Goal: Task Accomplishment & Management: Use online tool/utility

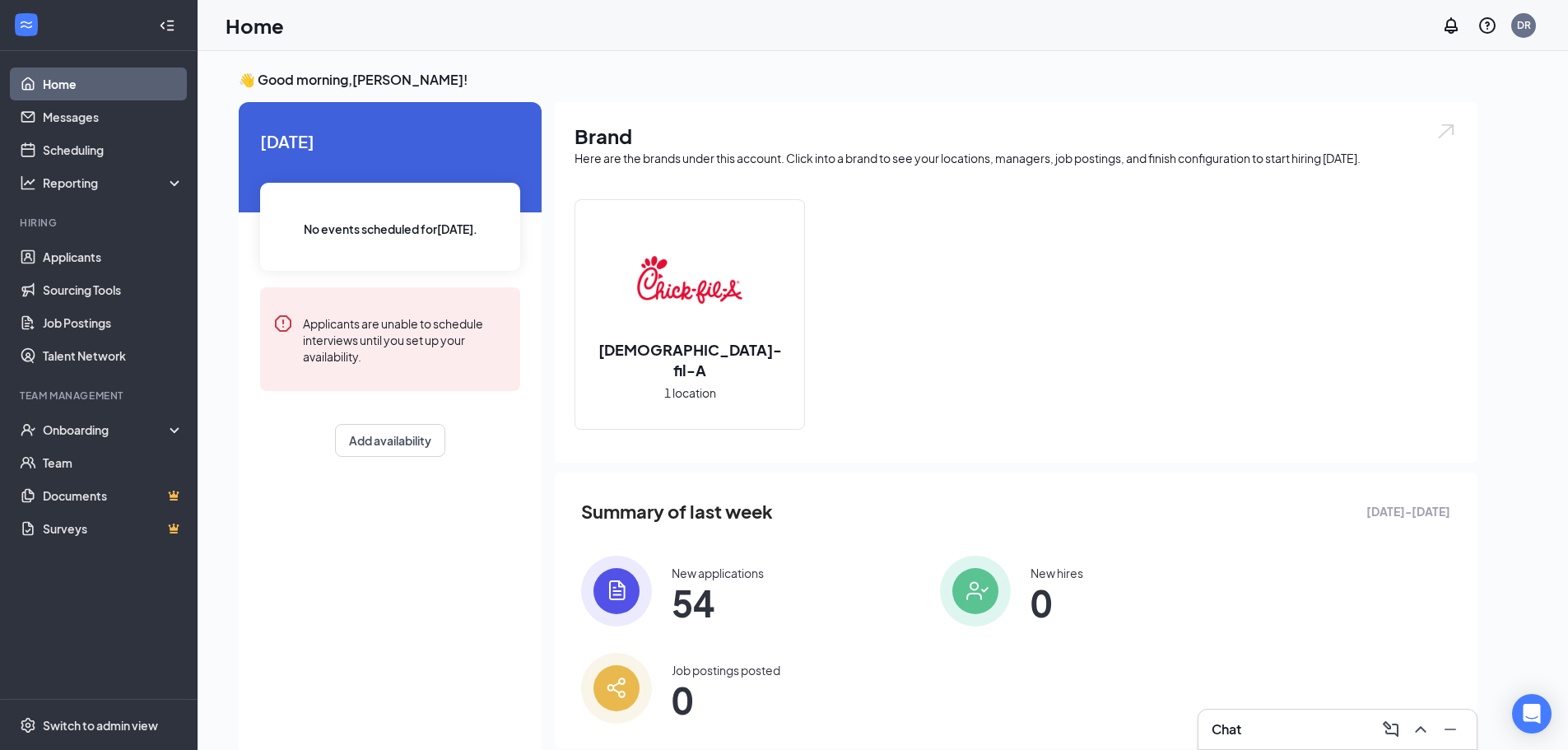
click at [711, 587] on span "54" at bounding box center [718, 602] width 93 height 30
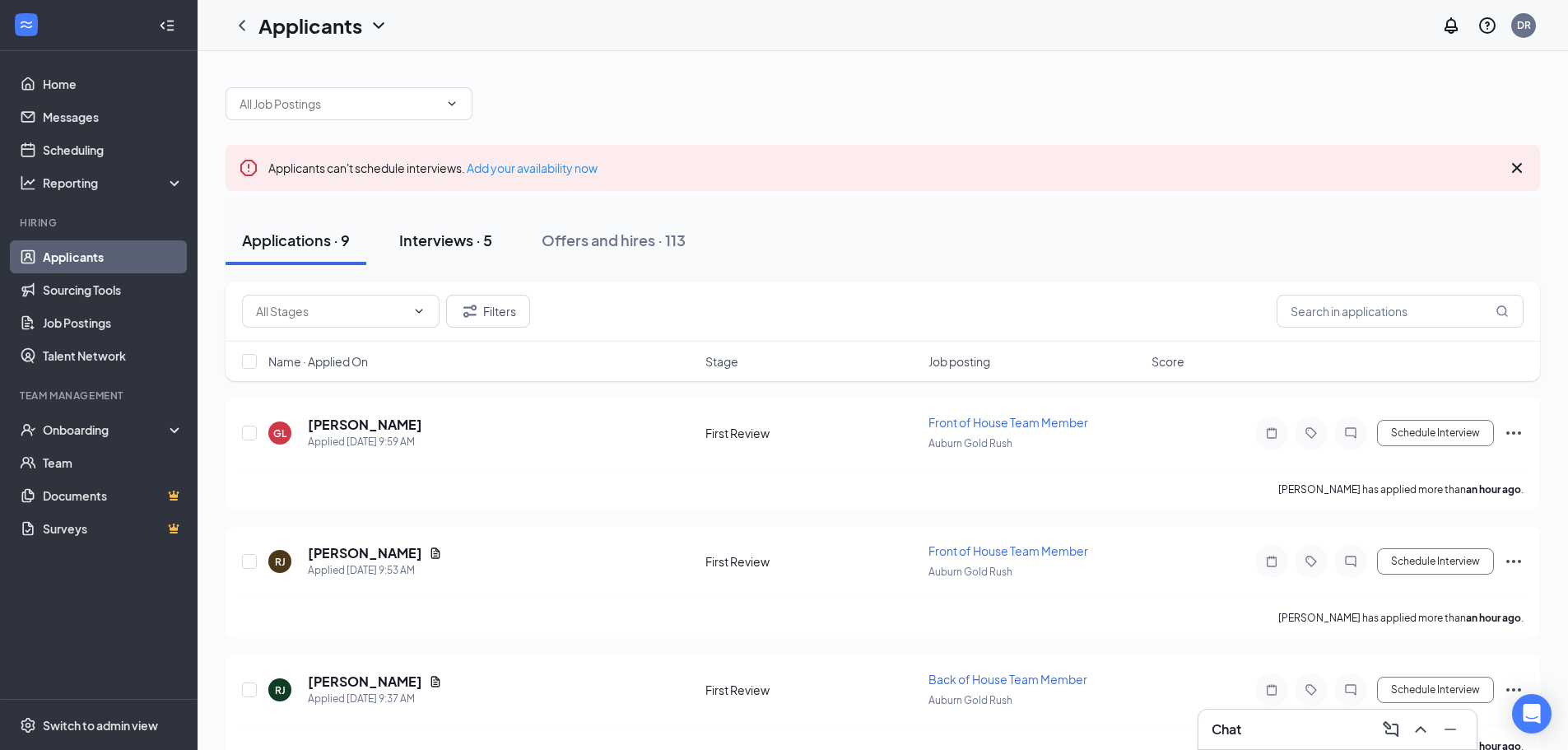
click at [446, 232] on div "Interviews · 5" at bounding box center [446, 240] width 93 height 21
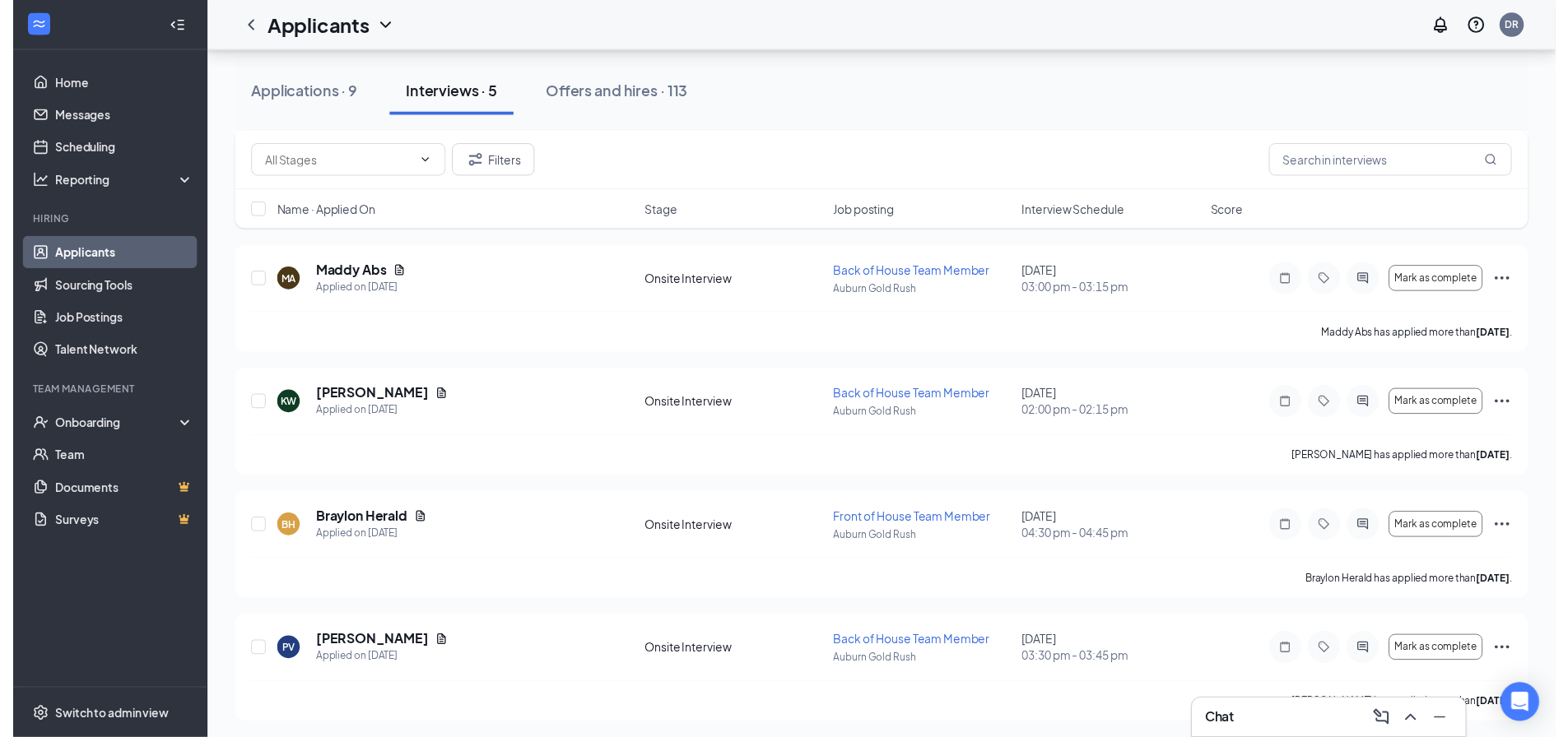
scroll to position [276, 0]
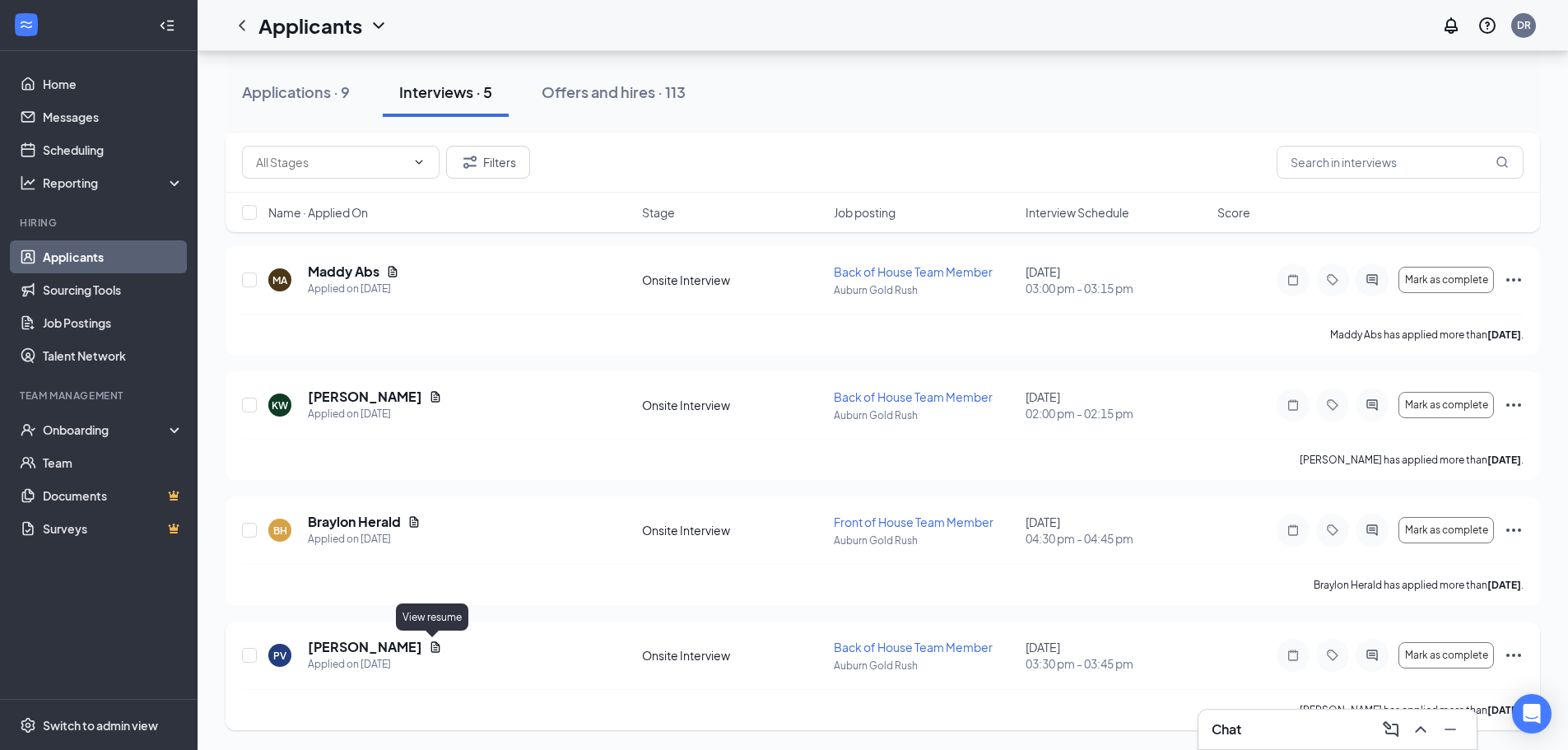
click at [433, 649] on icon "Document" at bounding box center [436, 645] width 9 height 10
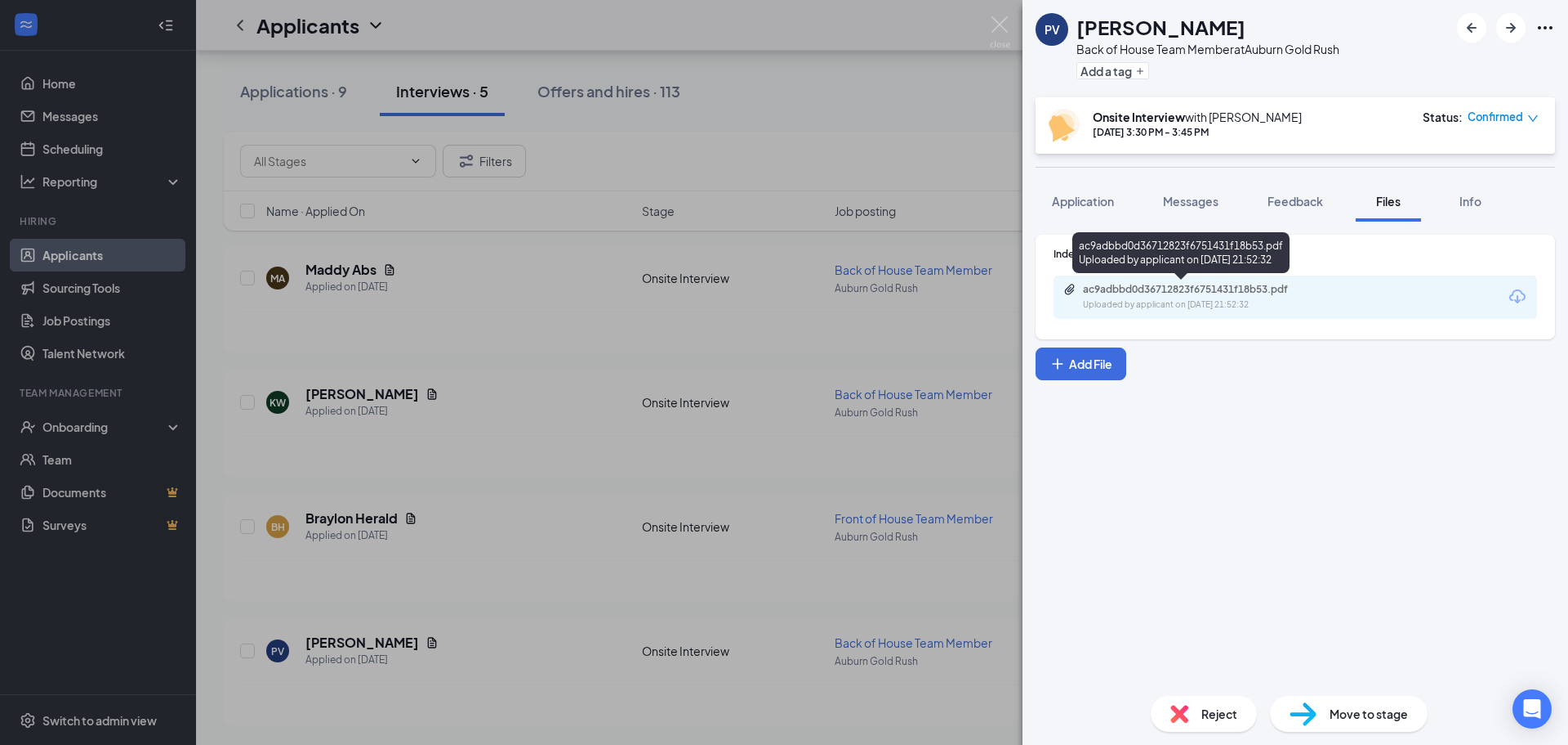
click at [1188, 285] on div "ac9adbbd0d36712823f6751431f18b53.pdf" at bounding box center [1197, 289] width 229 height 13
click at [783, 79] on div "PV [PERSON_NAME] Back of House Team Member at [GEOGRAPHIC_DATA] Gold Rush Add a…" at bounding box center [784, 372] width 1568 height 745
